Goal: Task Accomplishment & Management: Manage account settings

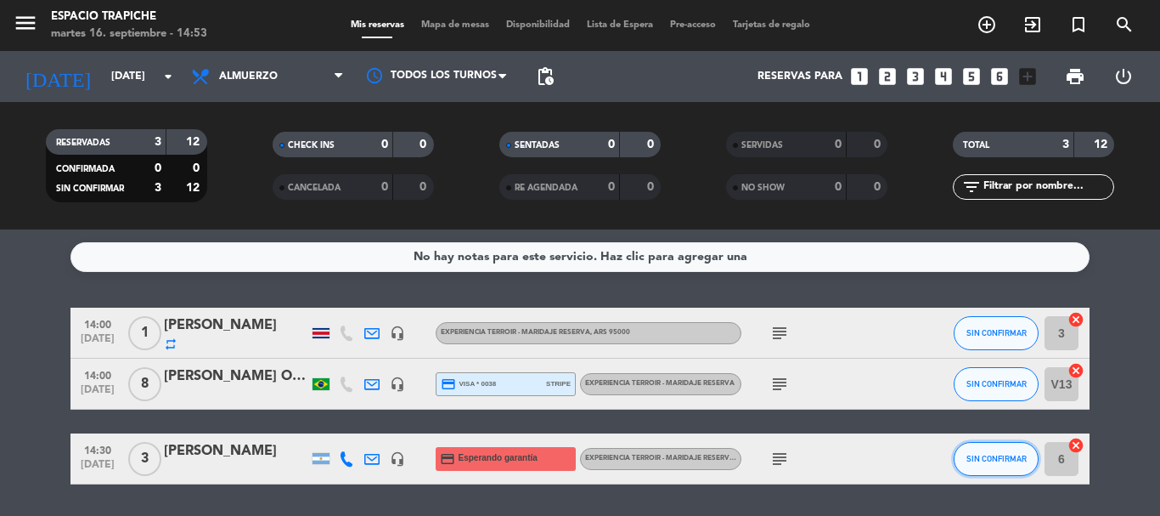
click at [968, 455] on span "SIN CONFIRMAR" at bounding box center [996, 458] width 60 height 9
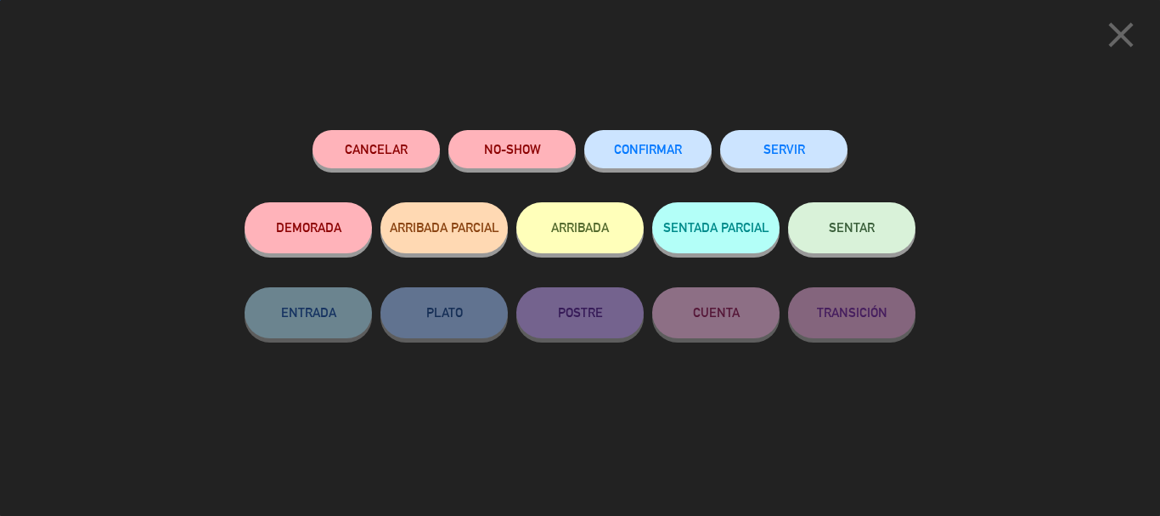
click at [603, 223] on button "ARRIBADA" at bounding box center [579, 227] width 127 height 51
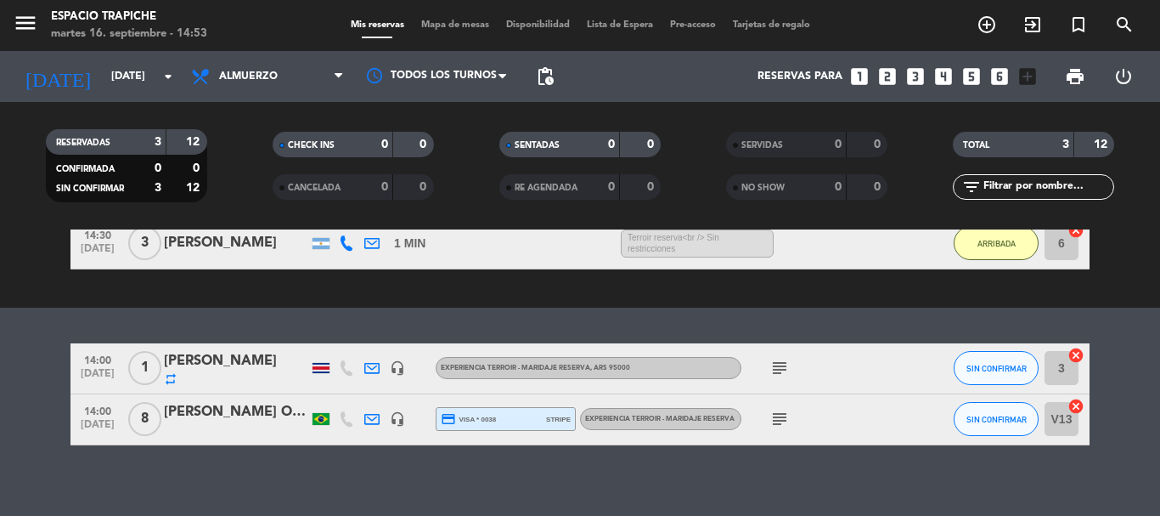
scroll to position [183, 0]
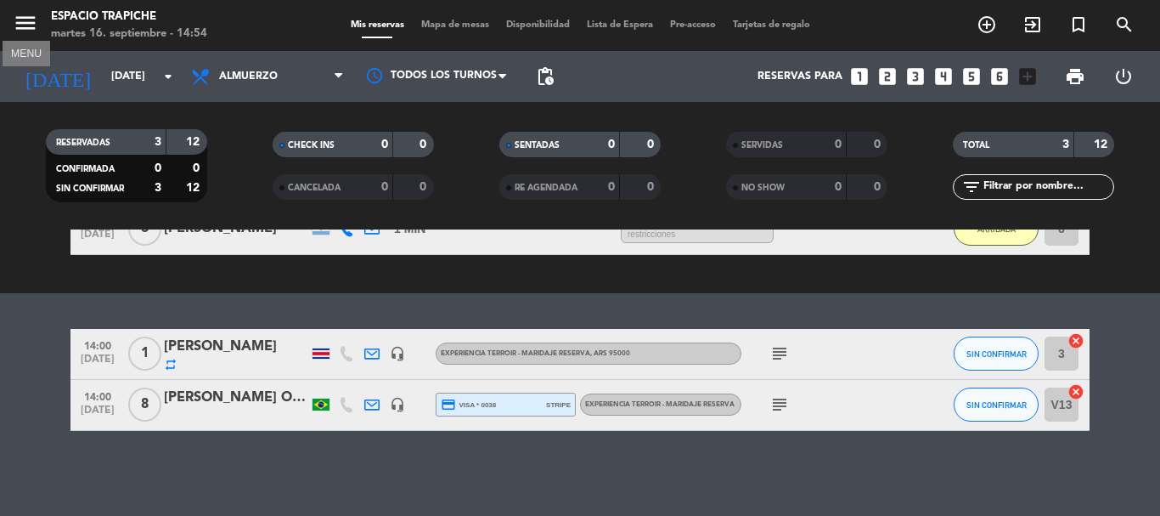
click at [23, 25] on icon "menu" at bounding box center [25, 22] width 25 height 25
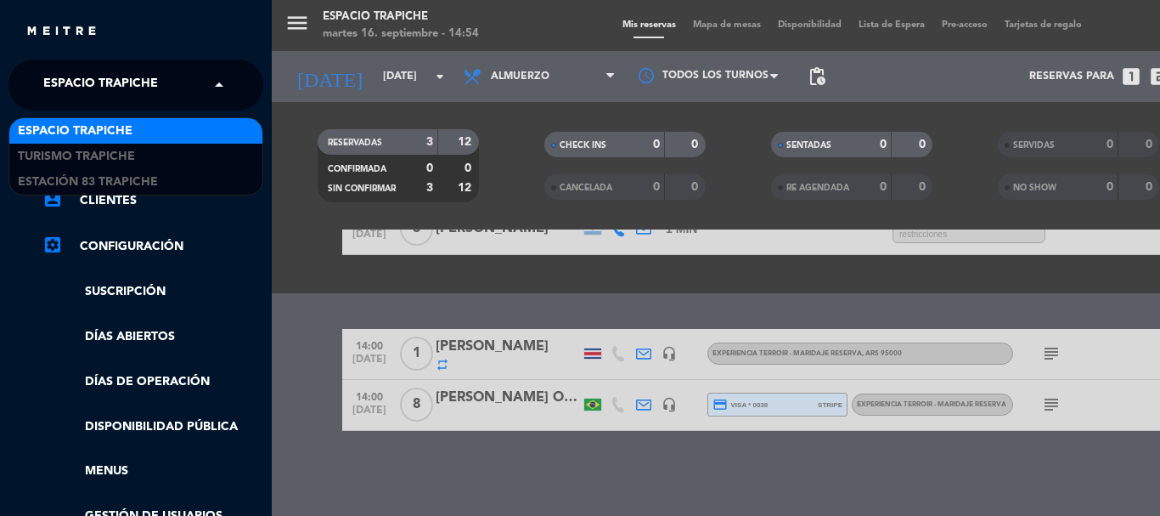
click at [116, 85] on span "Espacio Trapiche" at bounding box center [100, 85] width 115 height 36
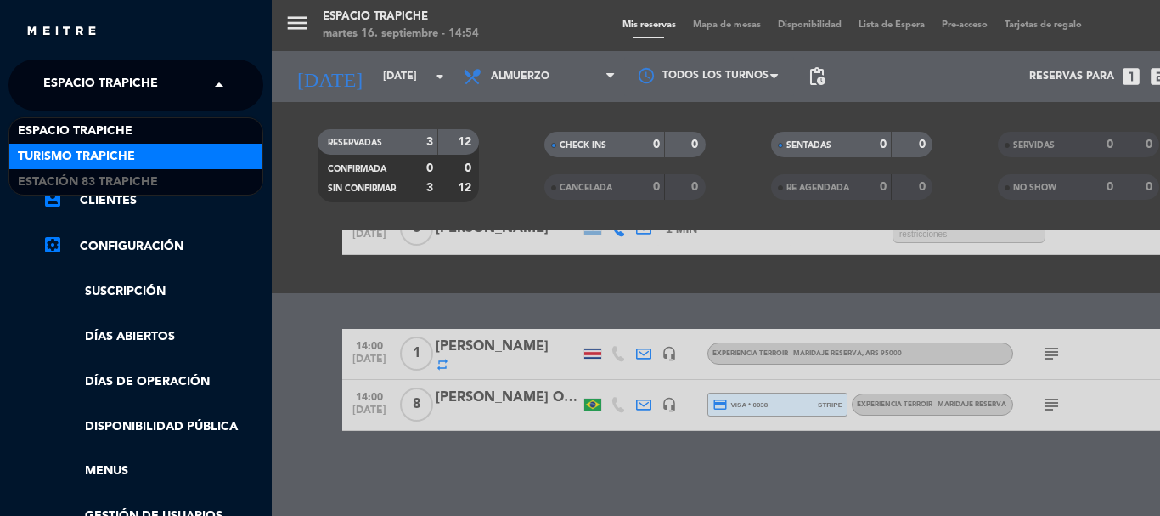
click at [110, 153] on span "Turismo Trapiche" at bounding box center [76, 157] width 117 height 20
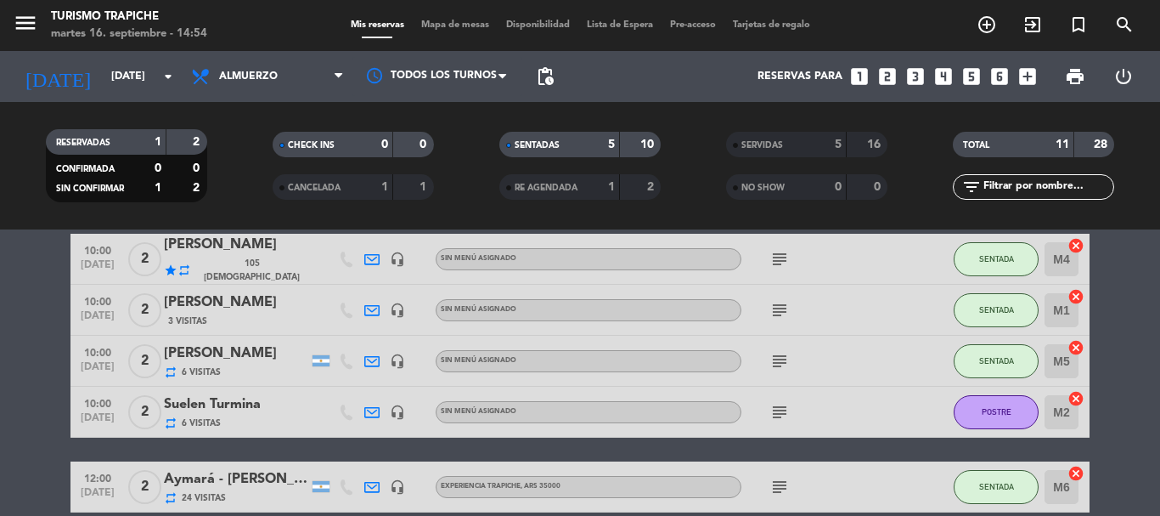
scroll to position [60, 0]
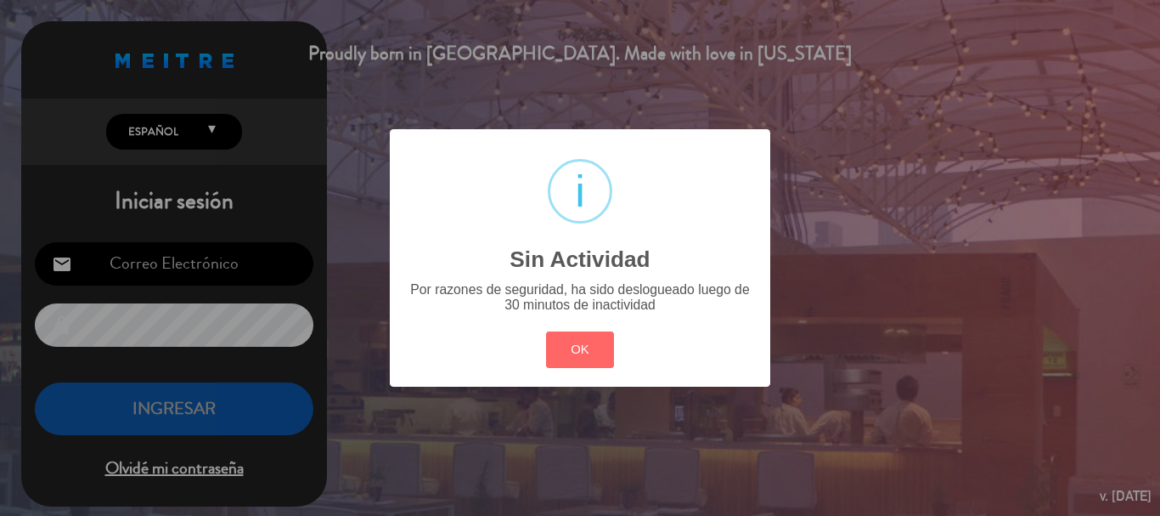
type input "[EMAIL_ADDRESS][DOMAIN_NAME]"
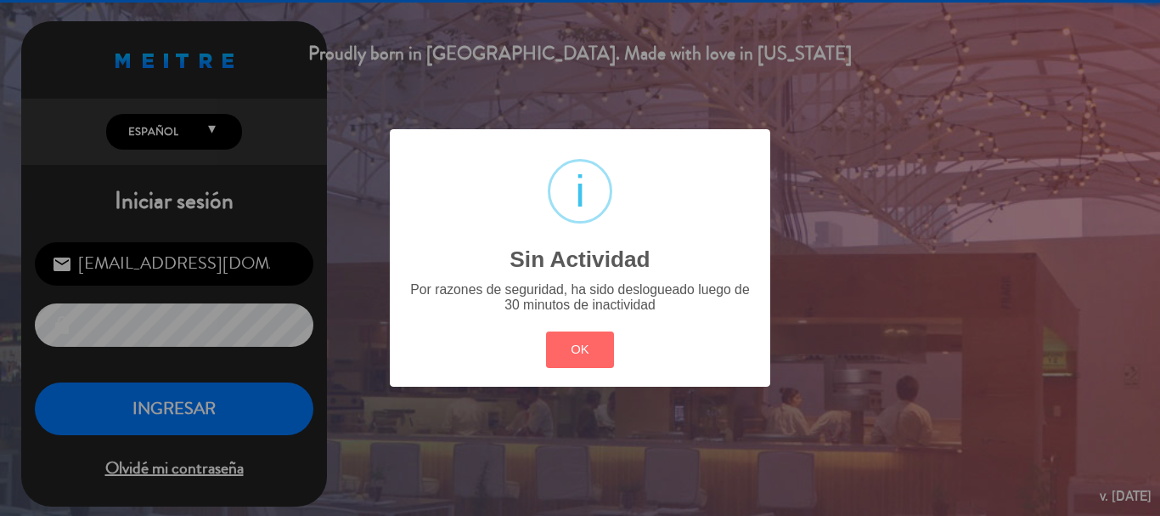
click at [546, 331] on button "OK" at bounding box center [580, 349] width 69 height 37
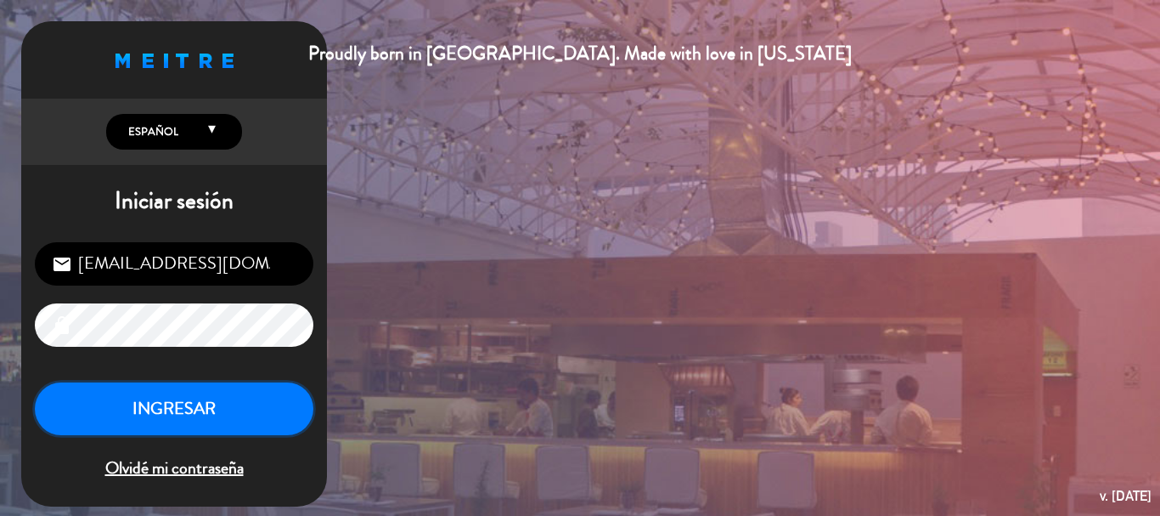
click at [153, 403] on button "INGRESAR" at bounding box center [174, 409] width 279 height 54
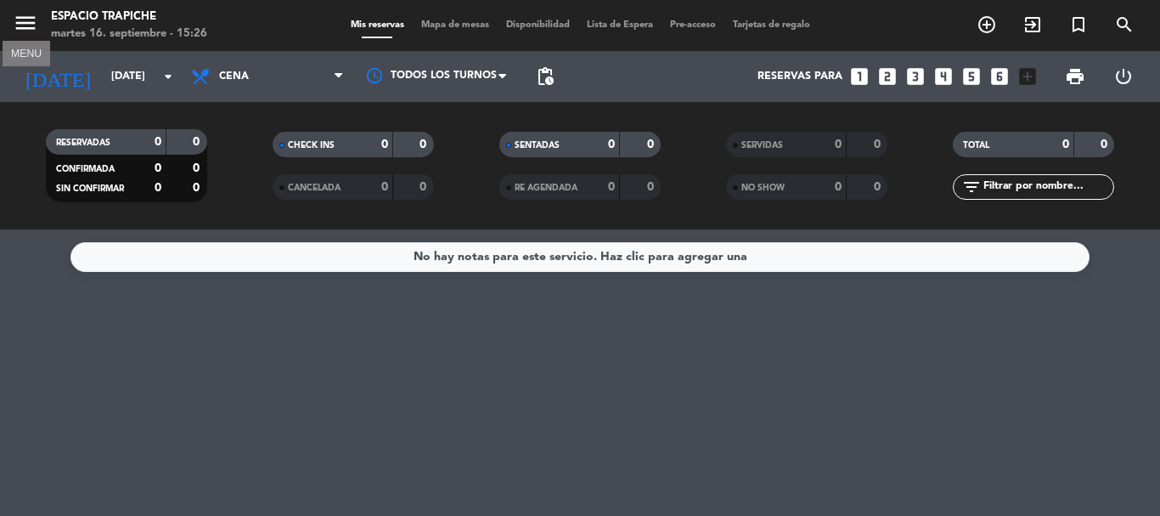
click at [27, 14] on icon "menu" at bounding box center [25, 22] width 25 height 25
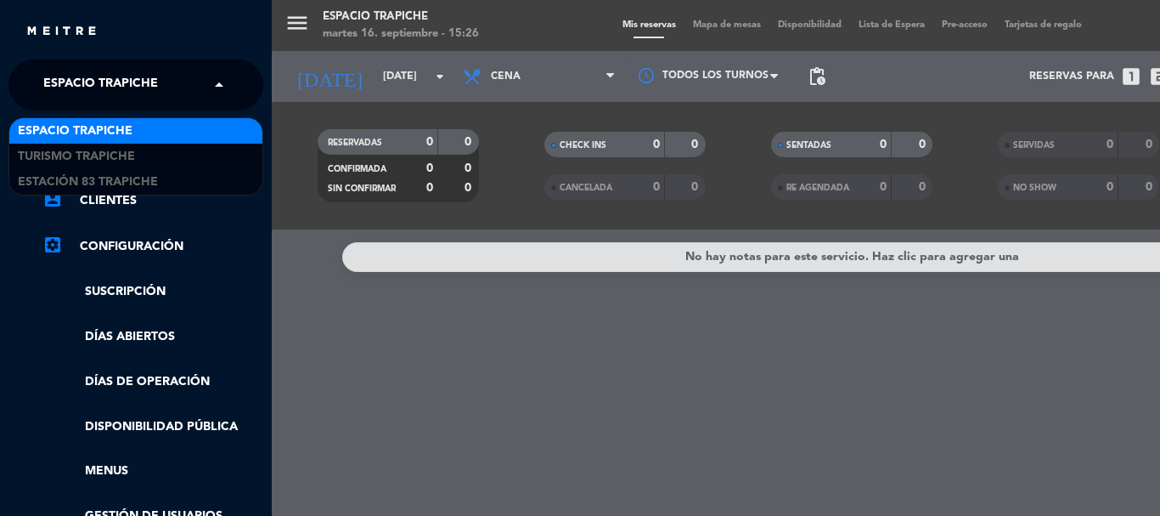
click at [162, 93] on div "× Espacio Trapiche" at bounding box center [110, 85] width 147 height 36
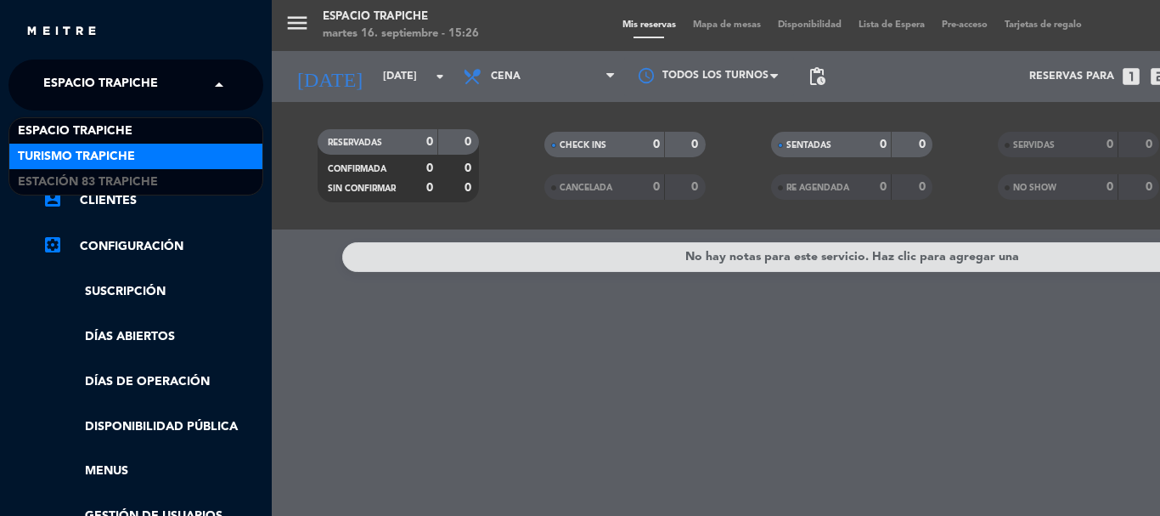
click at [143, 147] on div "Turismo Trapiche" at bounding box center [135, 156] width 253 height 25
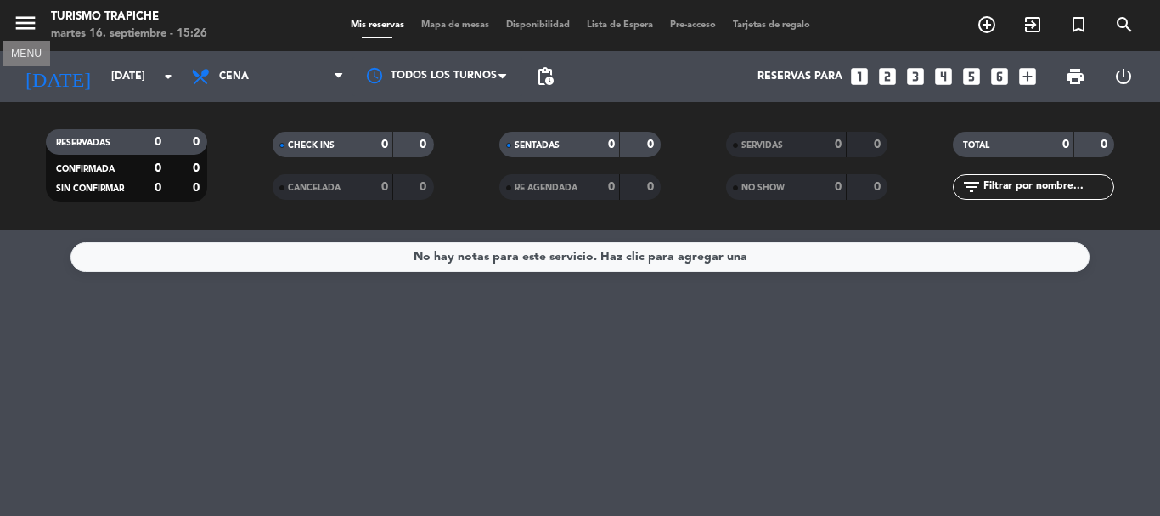
click at [20, 17] on icon "menu" at bounding box center [25, 22] width 25 height 25
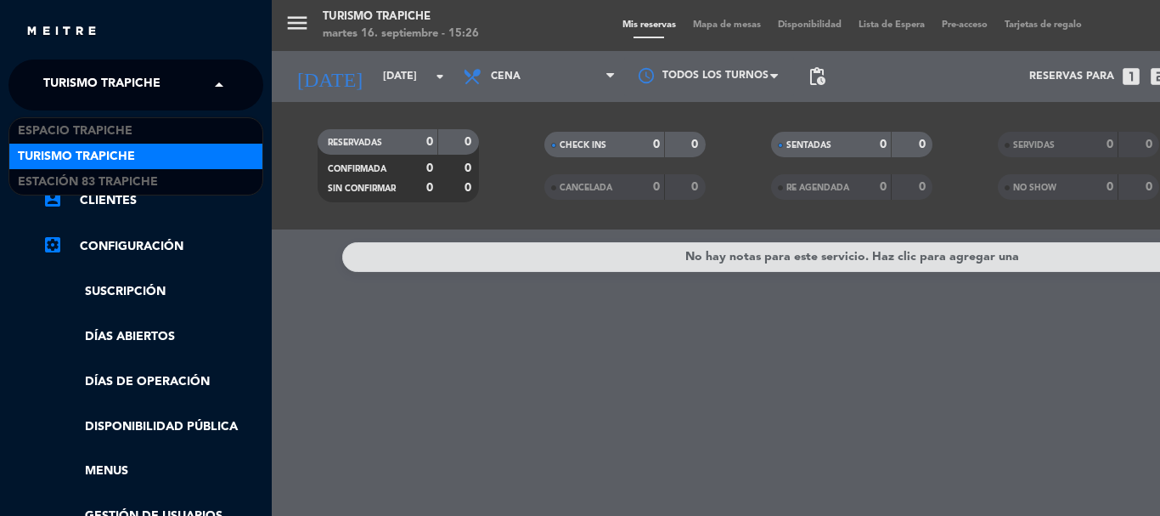
click at [155, 76] on span "Turismo Trapiche" at bounding box center [101, 85] width 117 height 36
click at [161, 150] on div "Turismo Trapiche" at bounding box center [135, 156] width 253 height 25
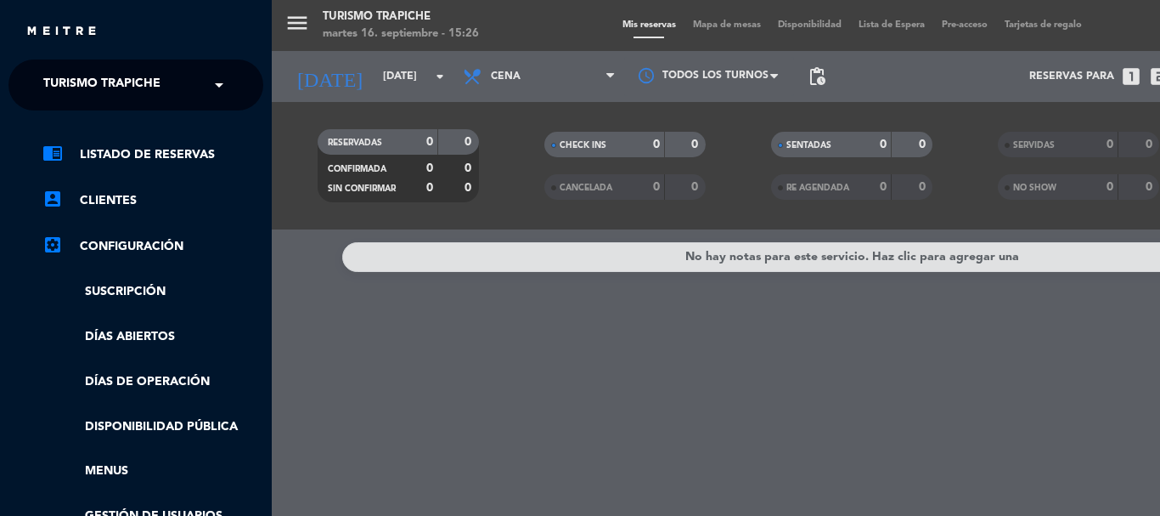
click at [312, 302] on div "menu Turismo Trapiche [DATE] 16. septiembre - 15:26 Mis reservas Mapa de mesas …" at bounding box center [852, 258] width 1160 height 516
